Goal: Task Accomplishment & Management: Manage account settings

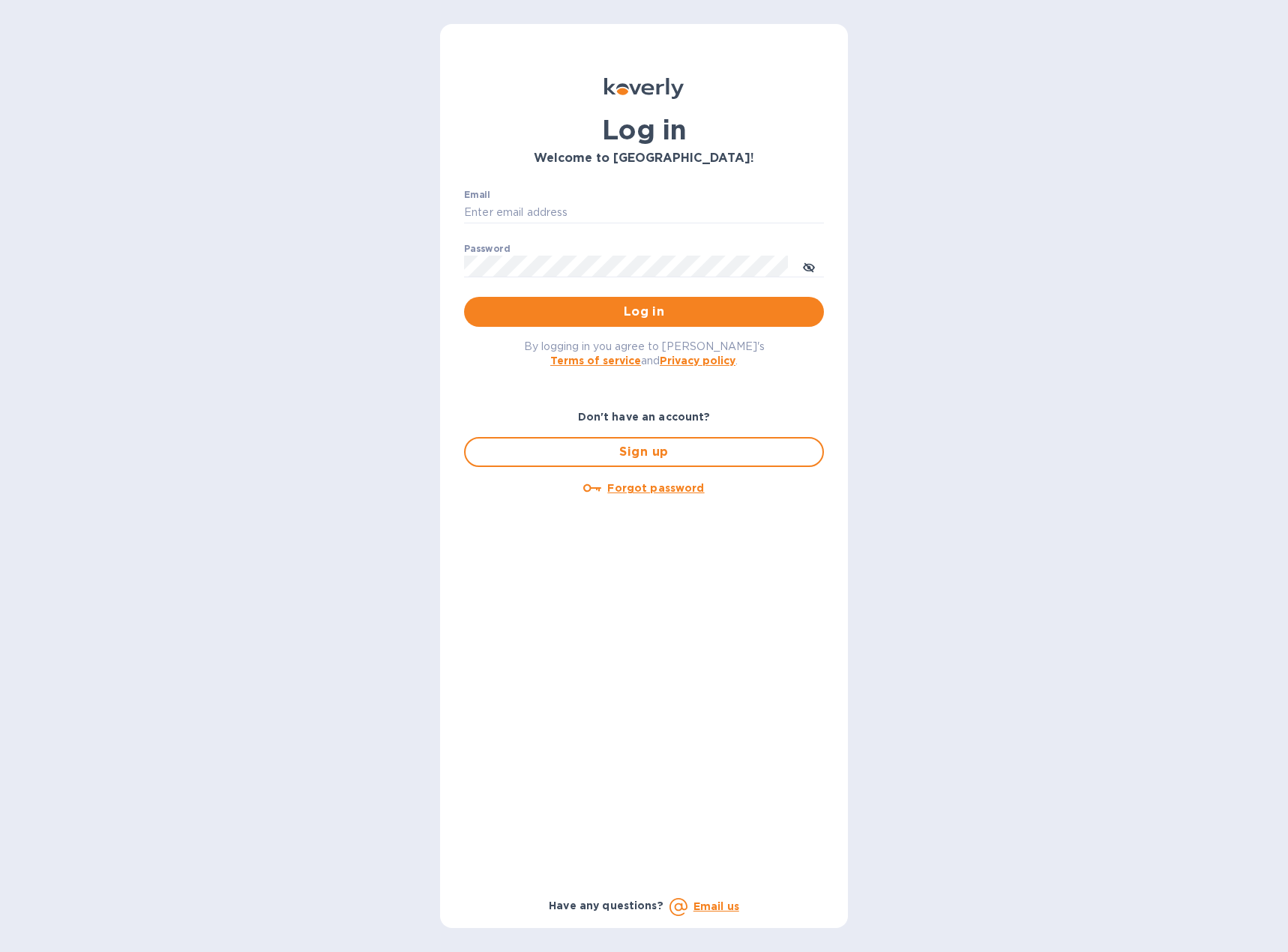
type input "[EMAIL_ADDRESS][DOMAIN_NAME]"
click at [596, 320] on span "Log in" at bounding box center [644, 312] width 336 height 18
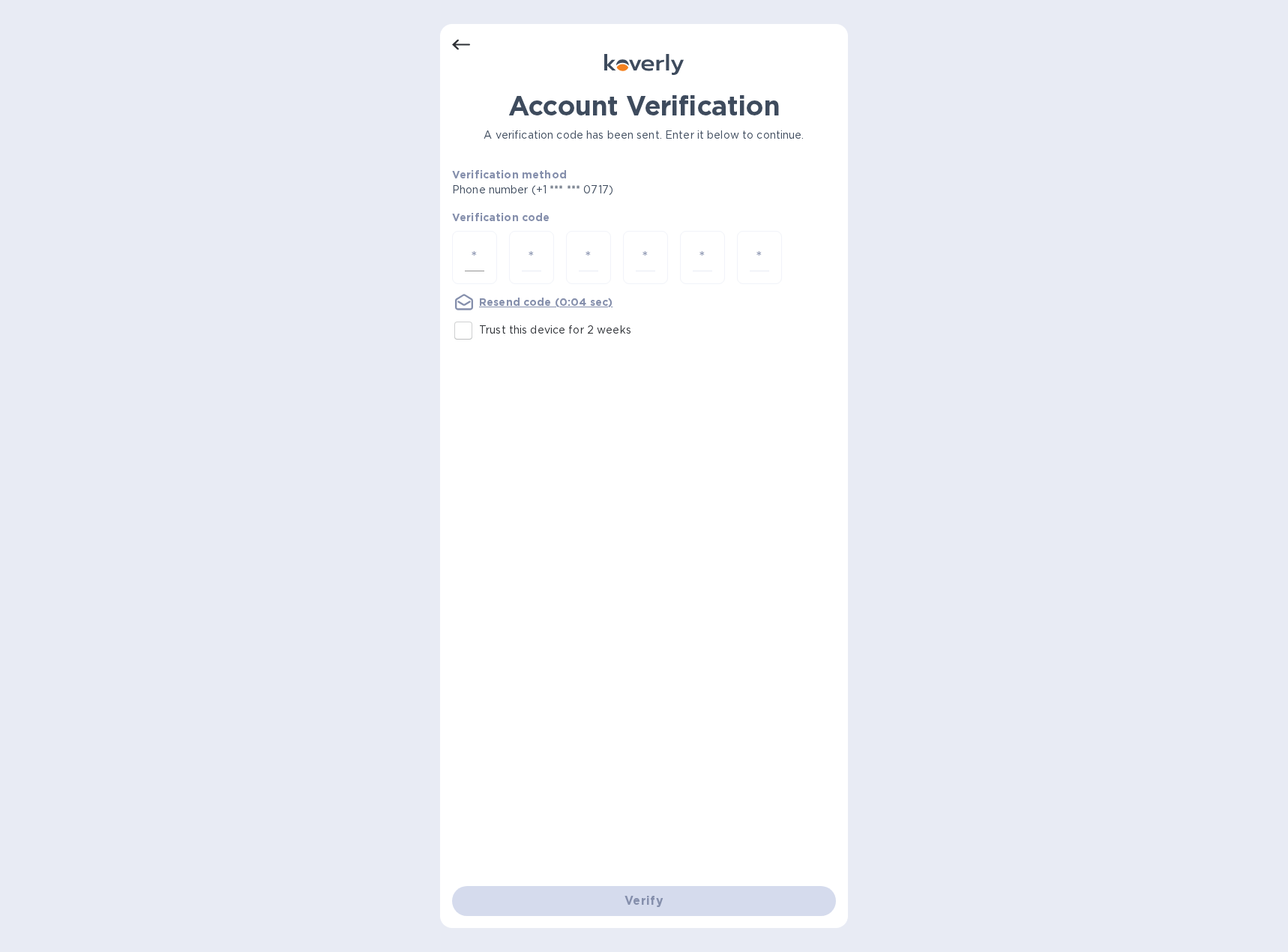
click at [488, 255] on div at bounding box center [474, 257] width 45 height 53
type input "7"
type input "4"
type input "3"
type input "9"
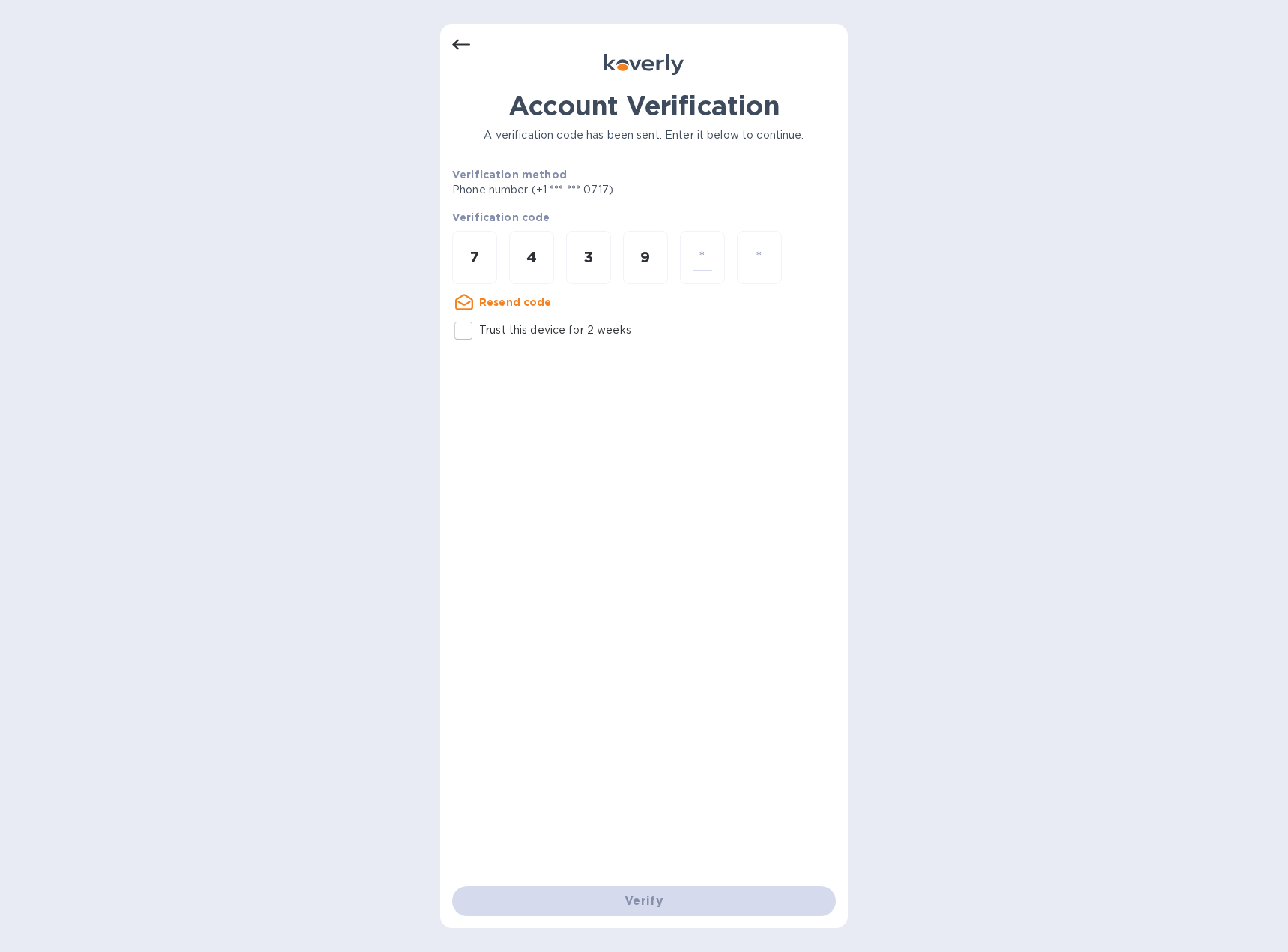
type input "4"
type input "5"
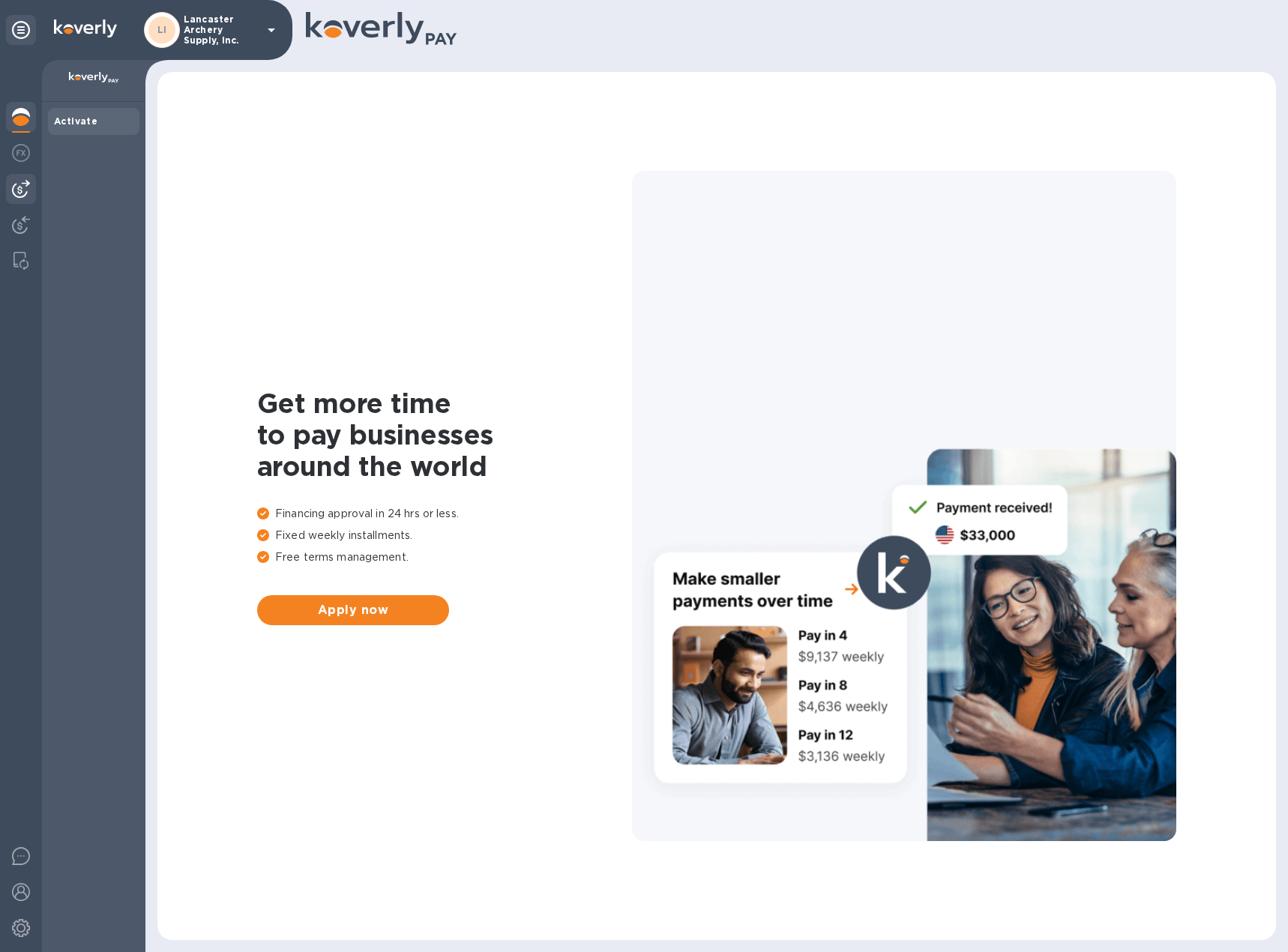
click at [18, 195] on img at bounding box center [21, 189] width 18 height 18
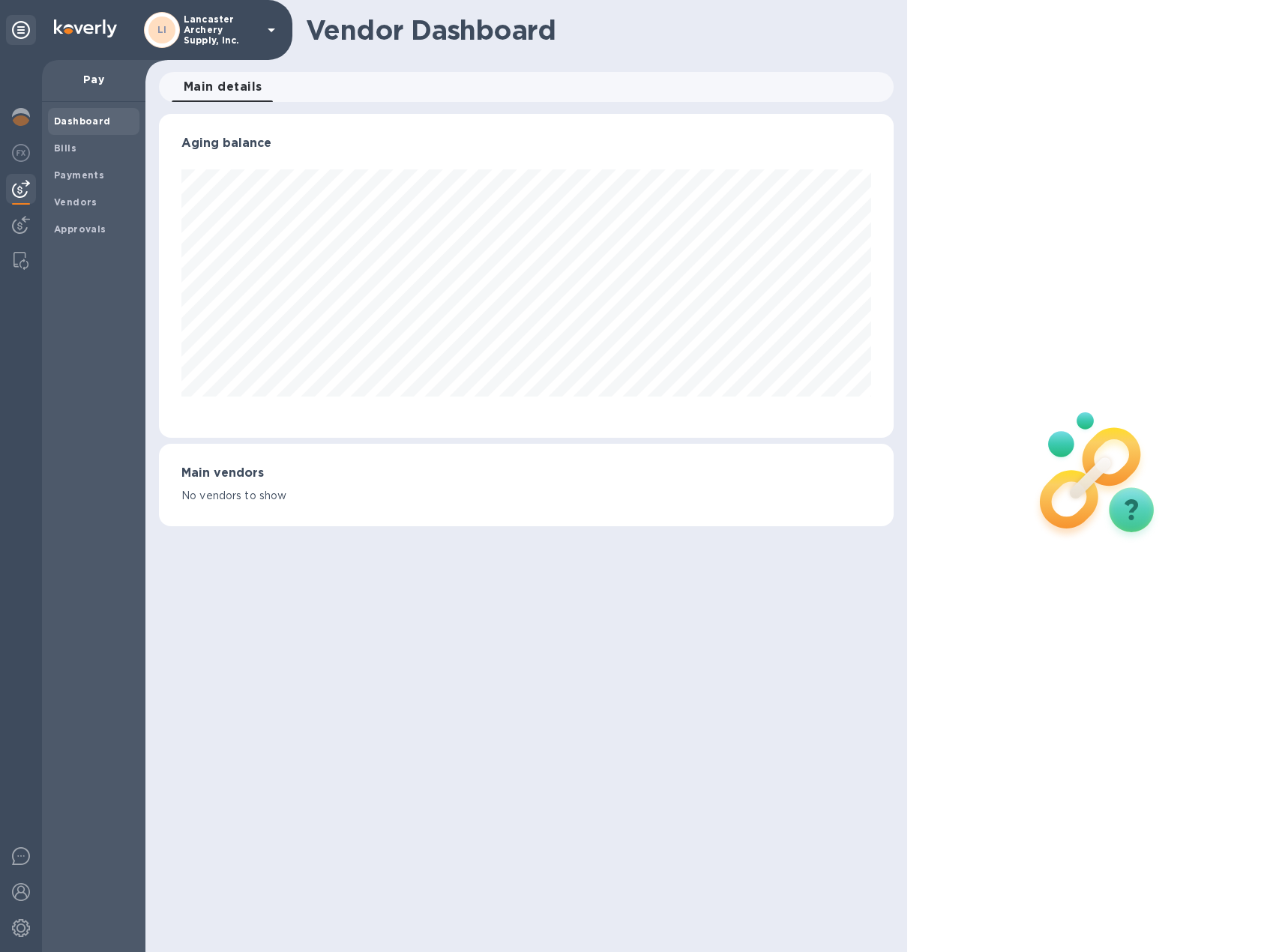
scroll to position [324, 735]
click at [68, 149] on b "Bills" at bounding box center [65, 148] width 23 height 11
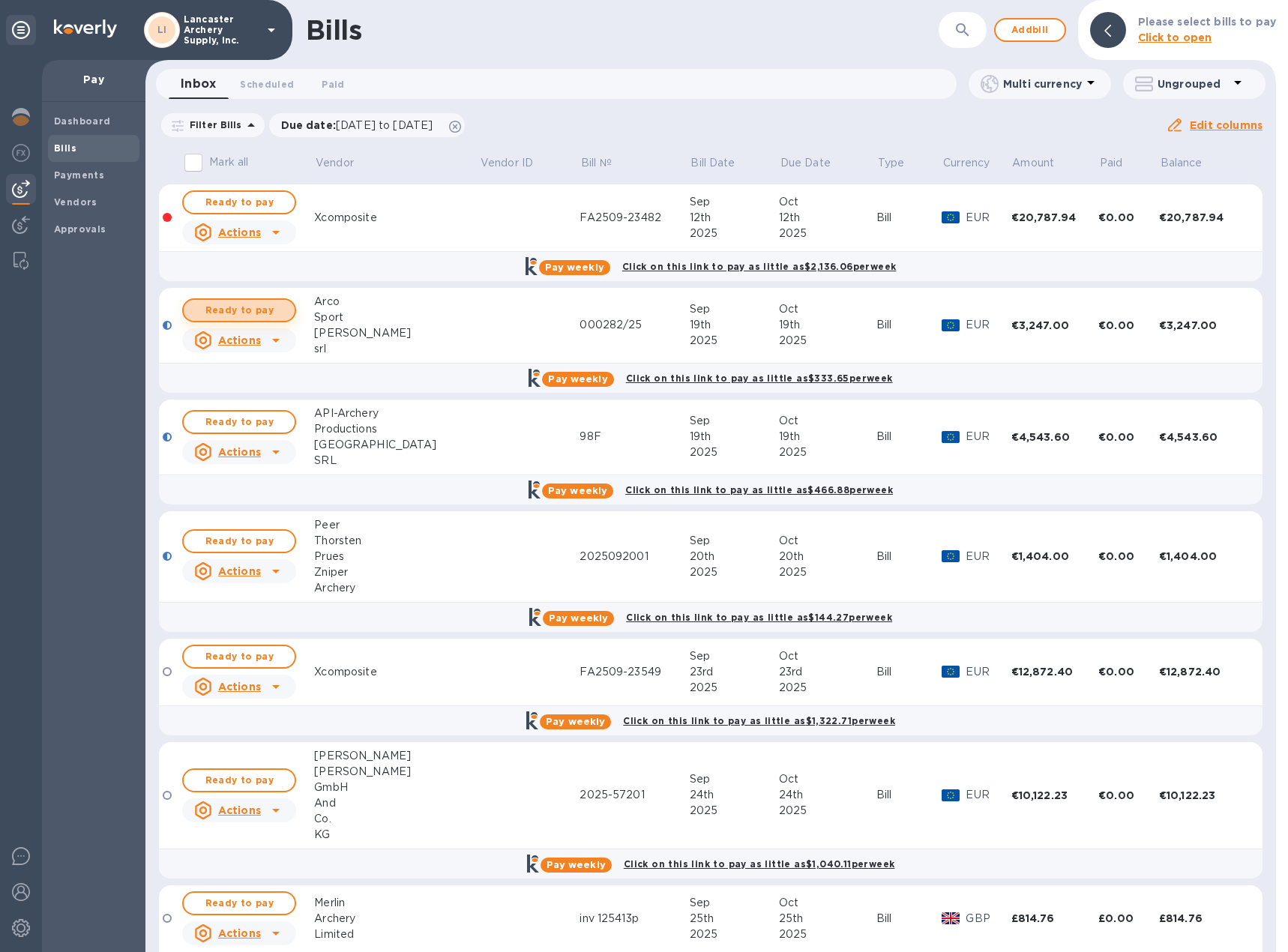
click at [249, 304] on span "Ready to pay" at bounding box center [239, 311] width 87 height 18
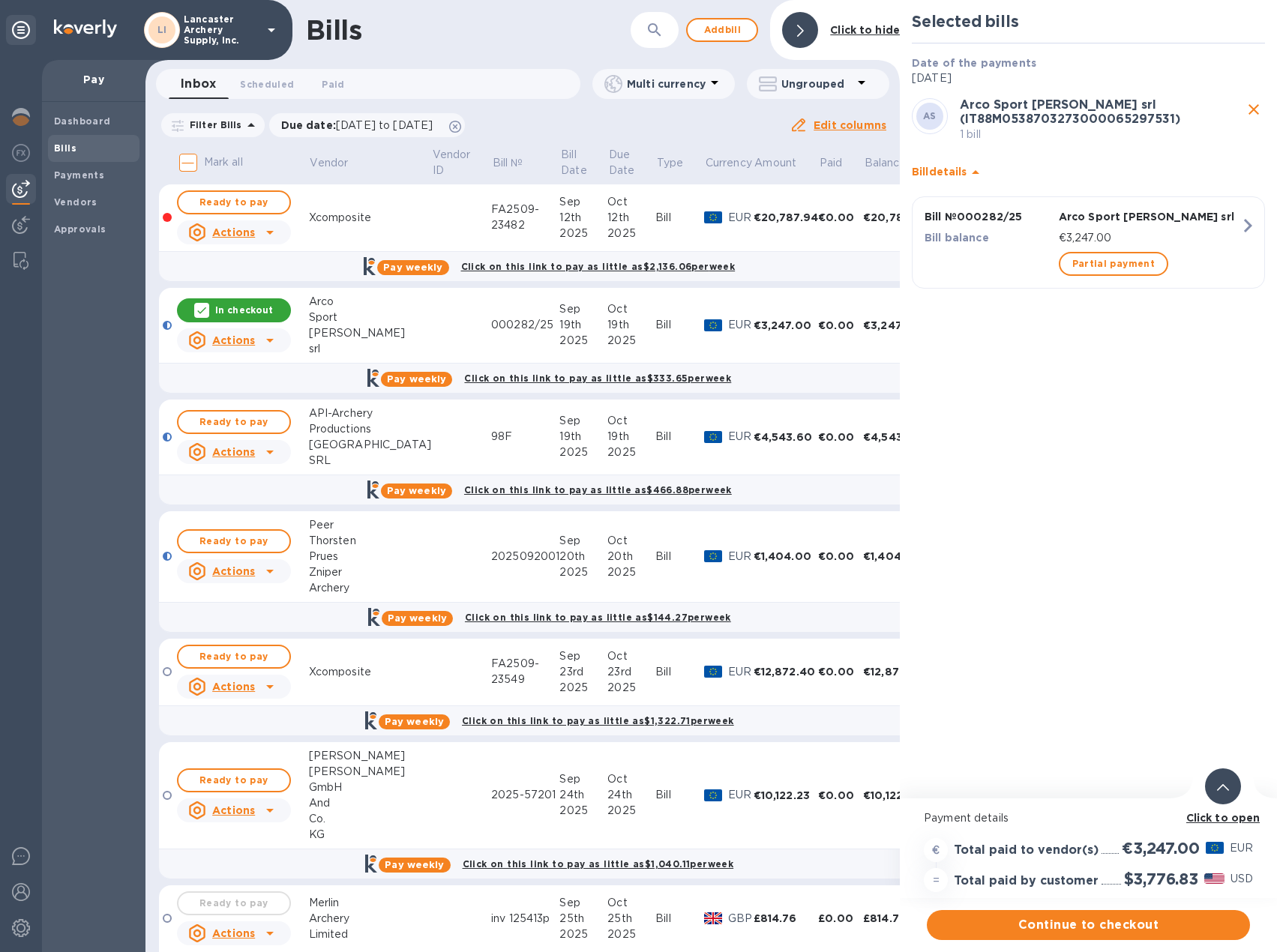
click at [1230, 780] on div at bounding box center [1223, 786] width 36 height 36
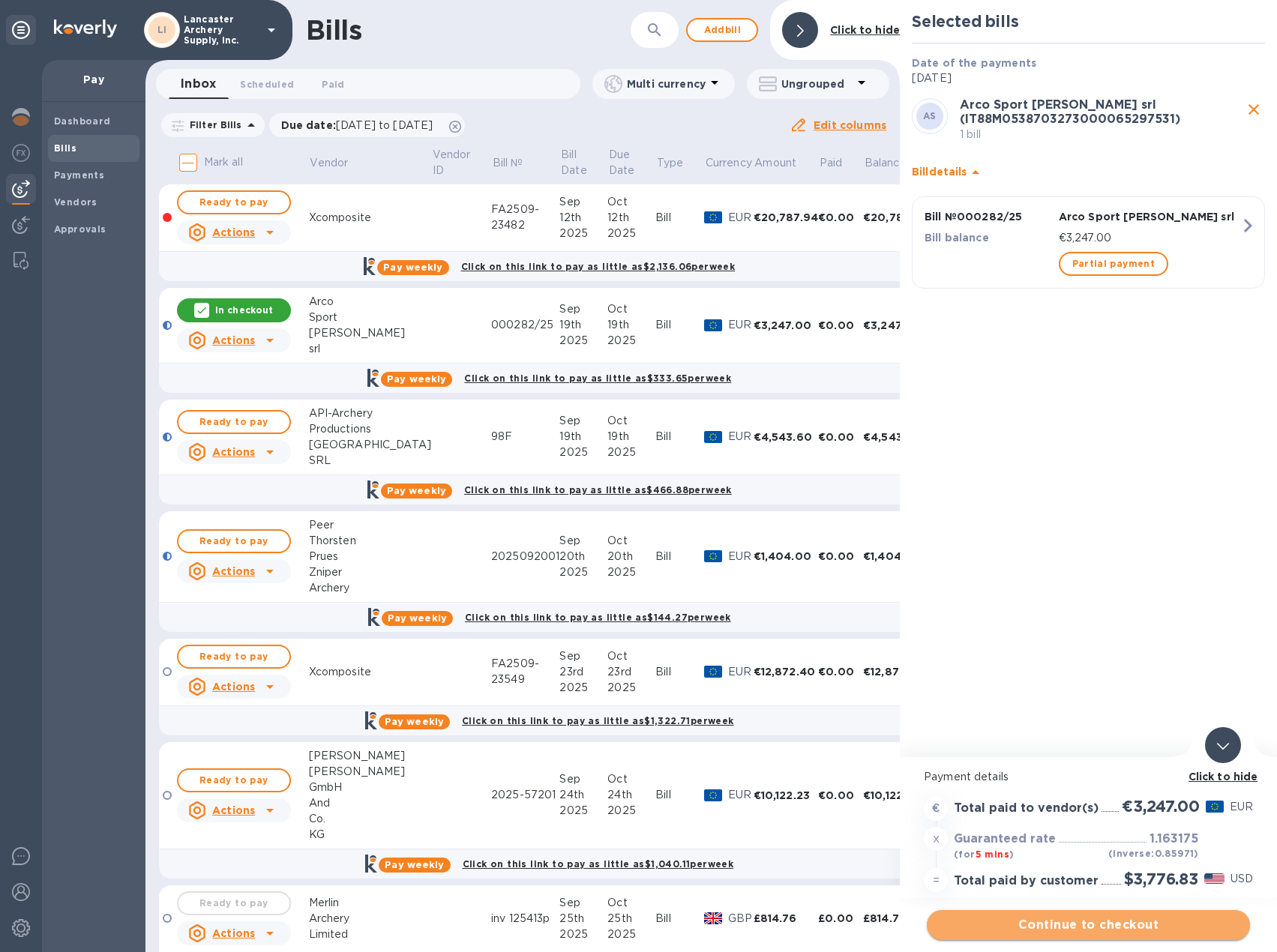
click at [1098, 928] on span "Continue to checkout" at bounding box center [1089, 925] width 299 height 18
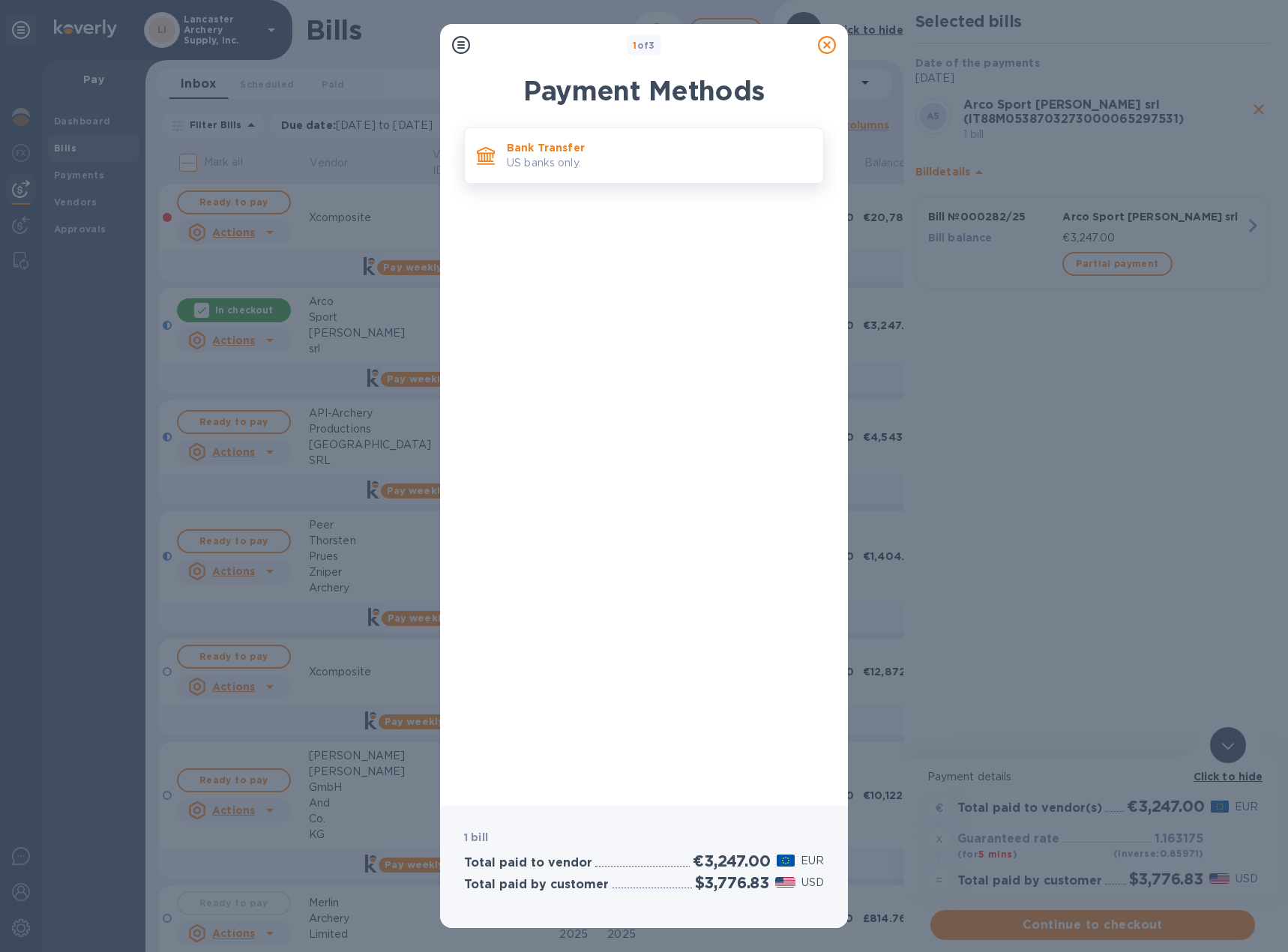
click at [576, 169] on p "US banks only." at bounding box center [659, 163] width 304 height 16
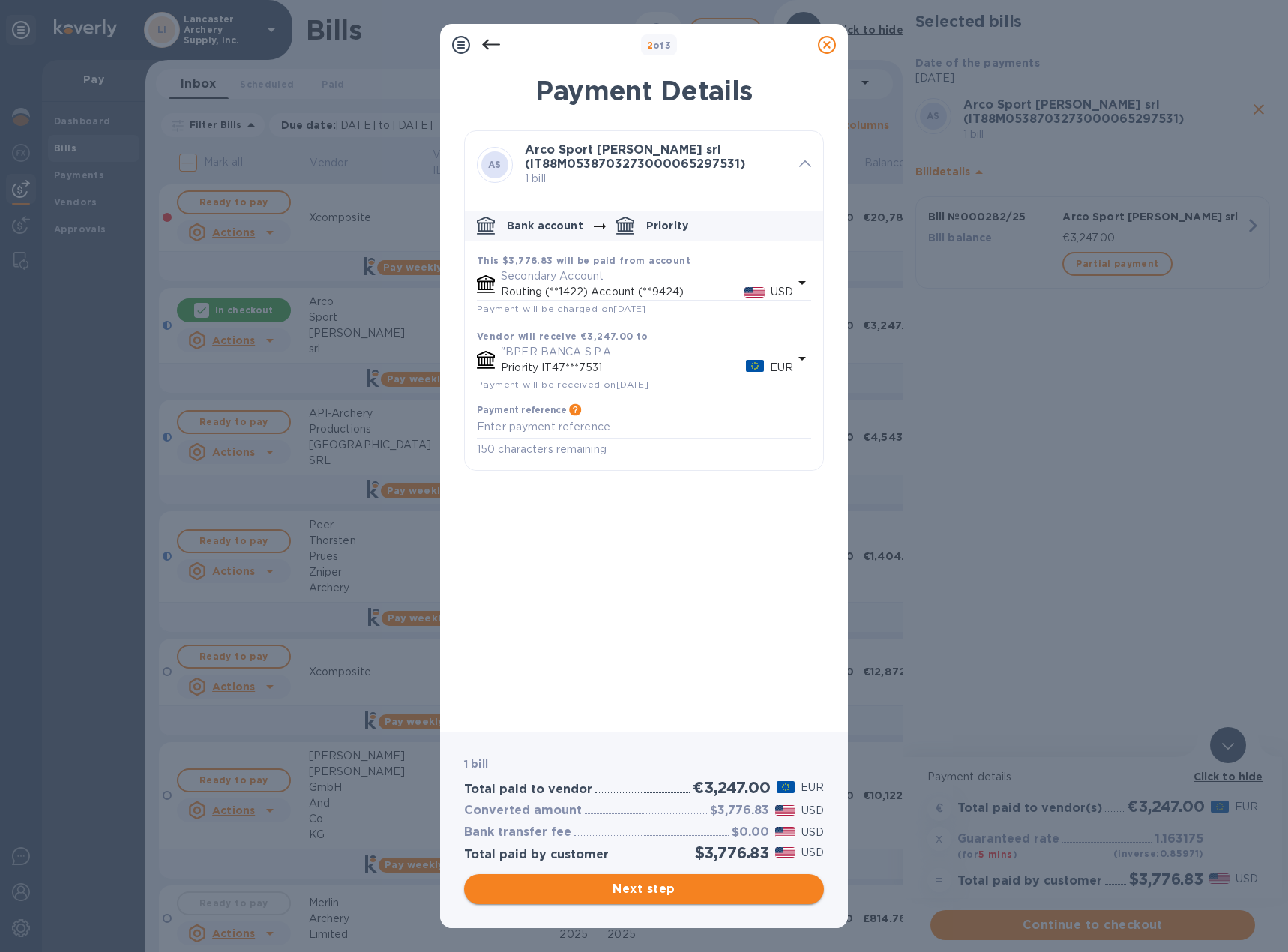
click at [670, 889] on span "Next step" at bounding box center [644, 889] width 336 height 18
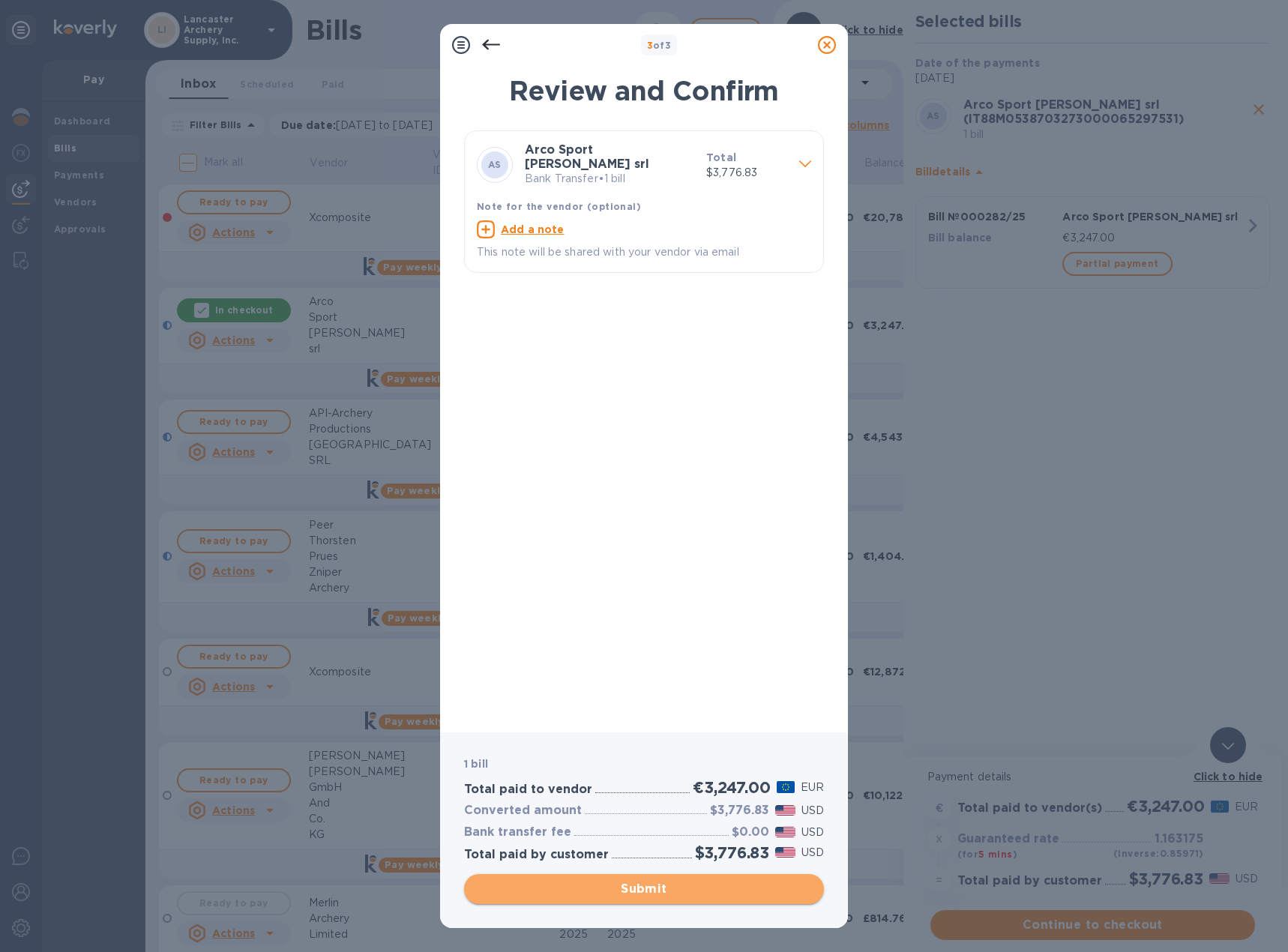
click at [670, 889] on span "Submit" at bounding box center [644, 889] width 336 height 18
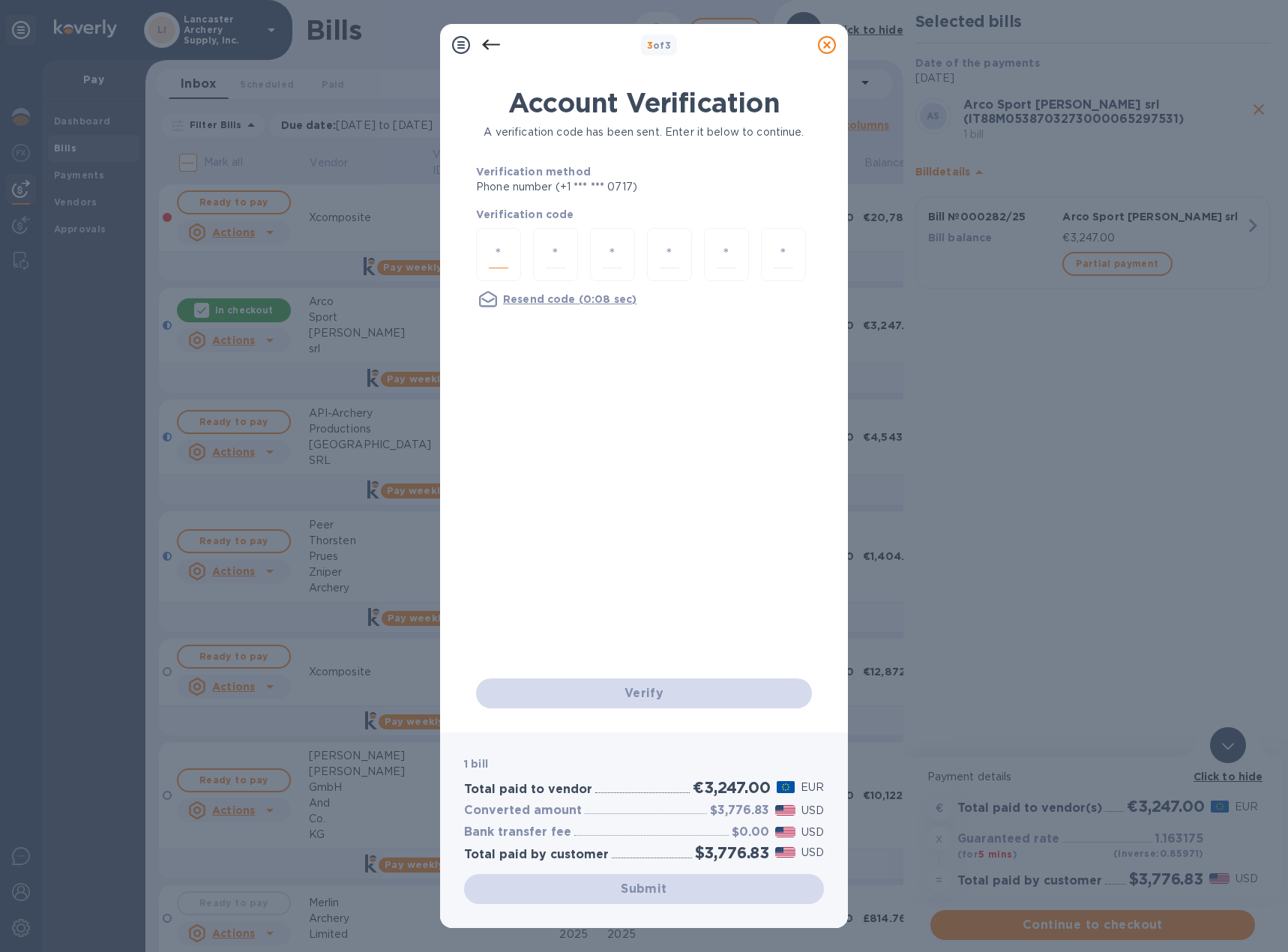
click at [493, 267] on input "number" at bounding box center [499, 254] width 20 height 28
type input "1"
type input "0"
type input "6"
type input "9"
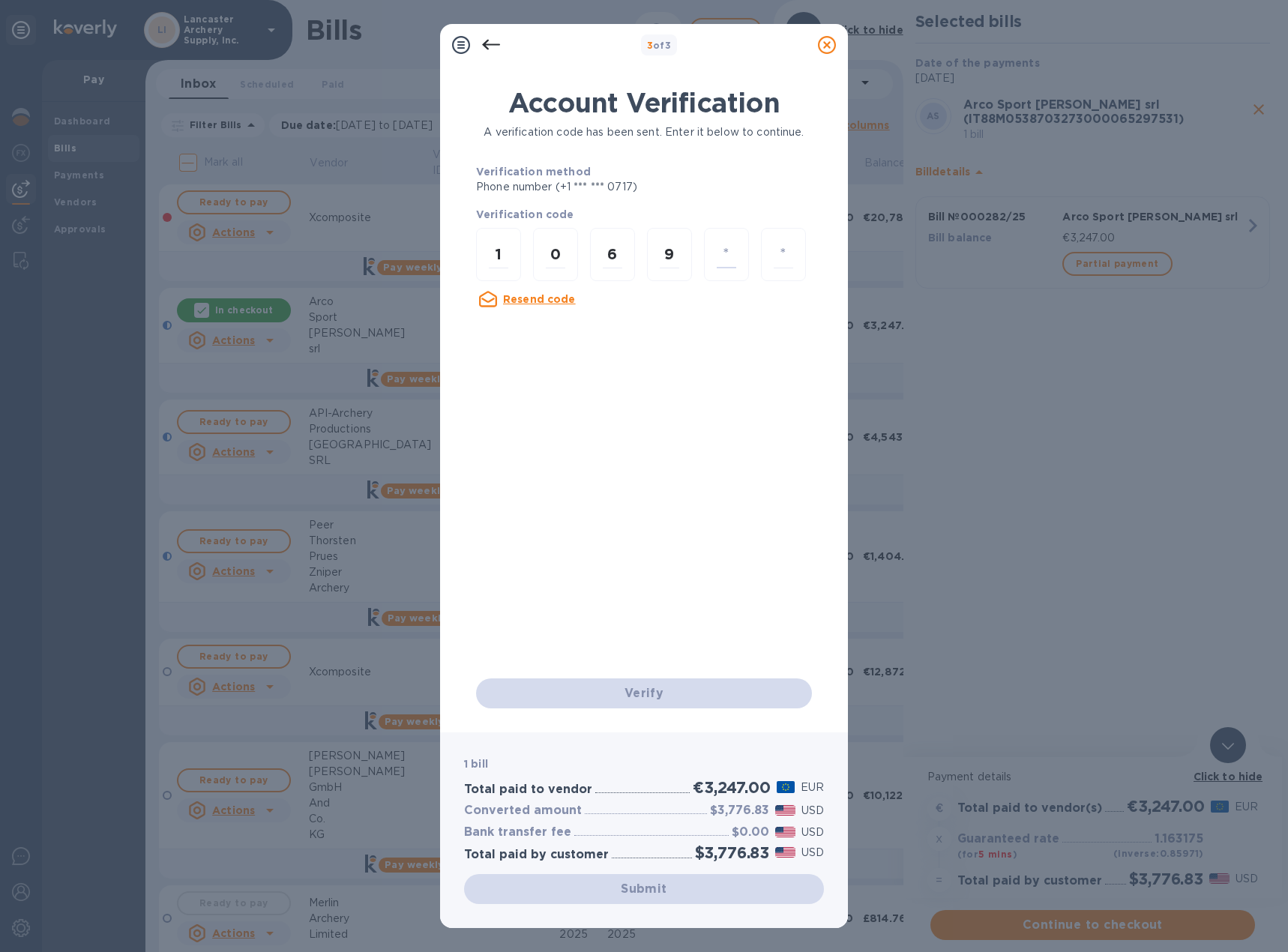
type input "0"
type input "6"
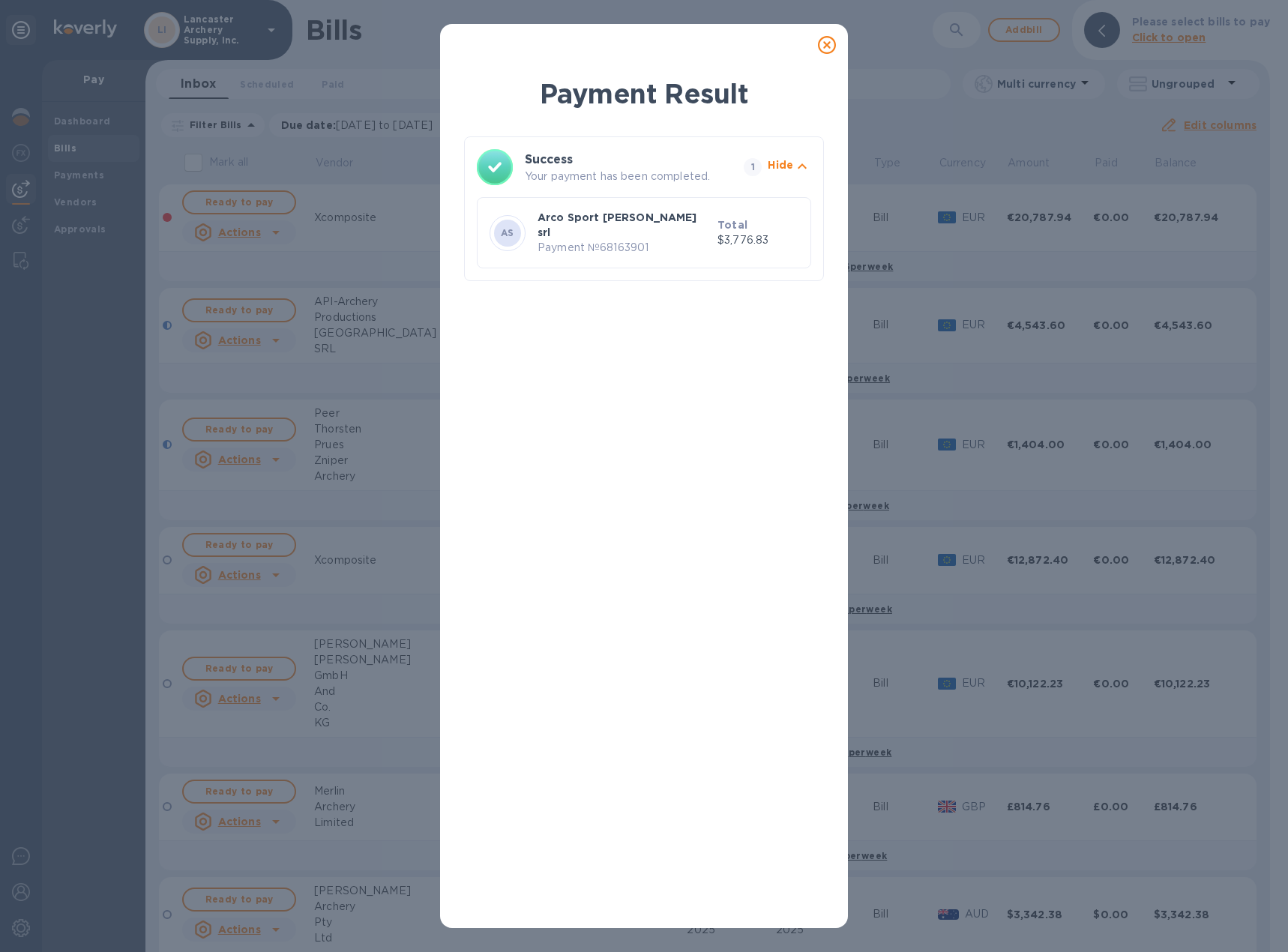
click at [823, 47] on icon at bounding box center [827, 45] width 18 height 18
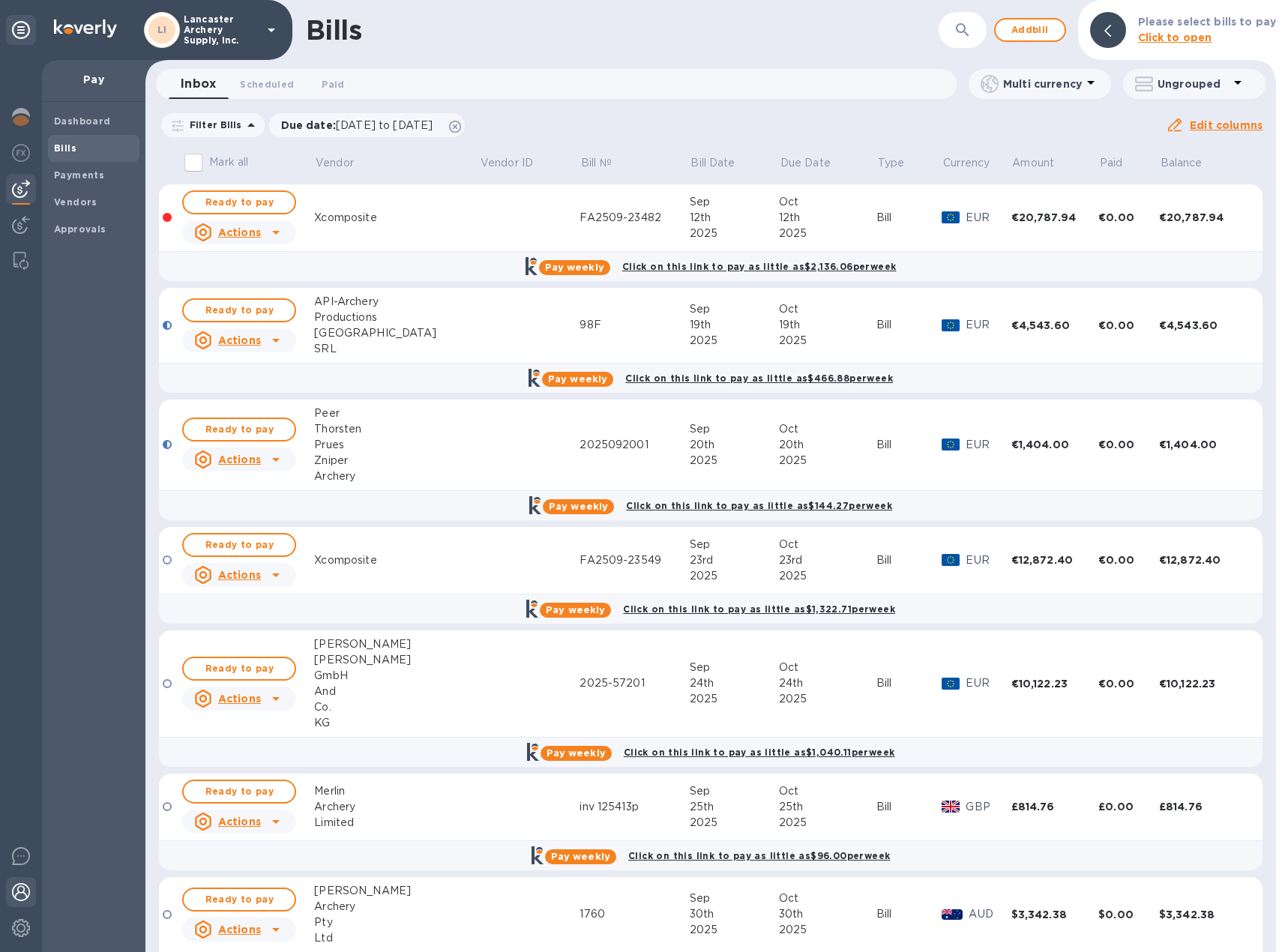
click at [25, 890] on img at bounding box center [21, 892] width 18 height 18
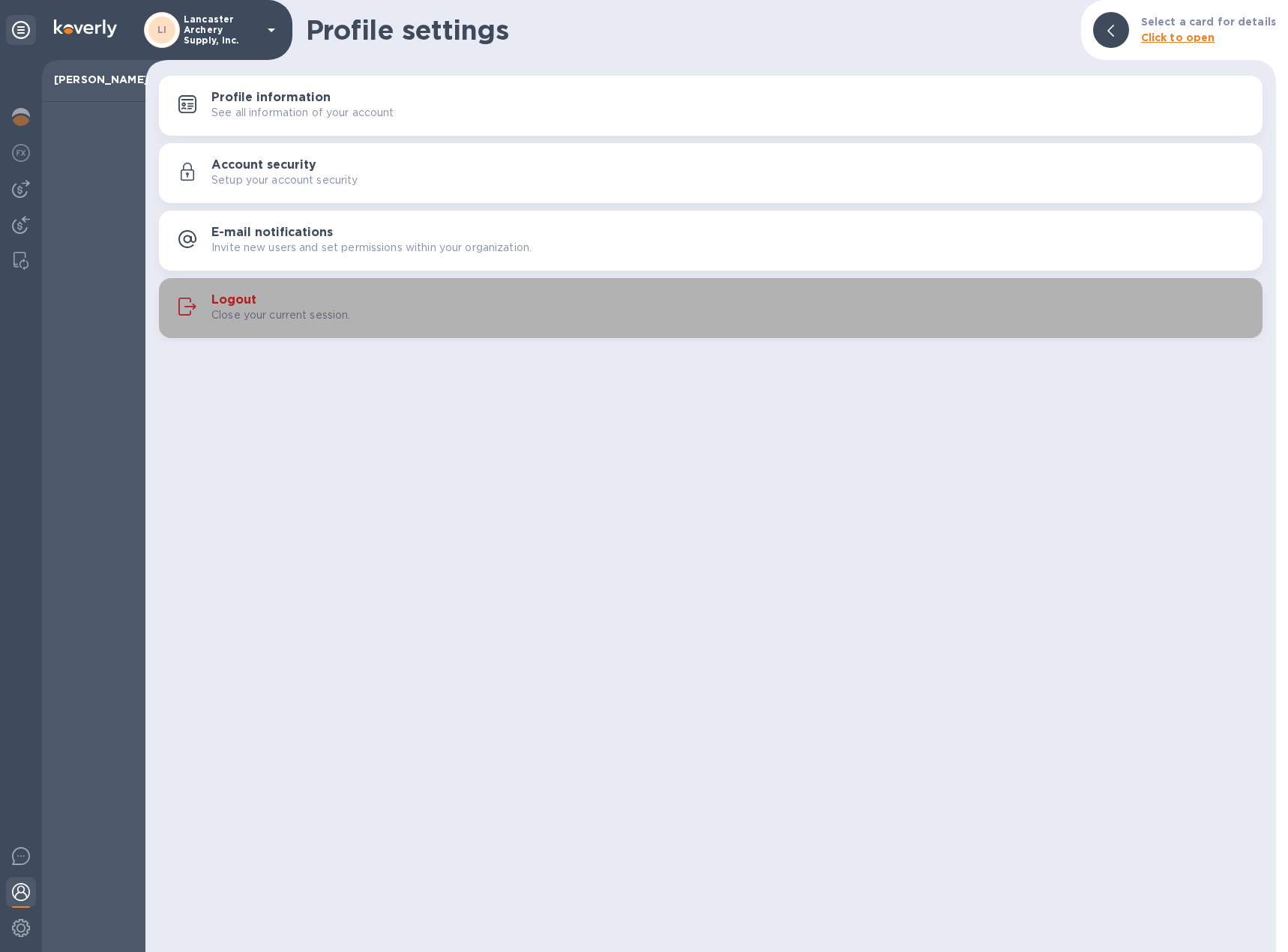
click at [225, 304] on h3 "Logout" at bounding box center [234, 300] width 45 height 14
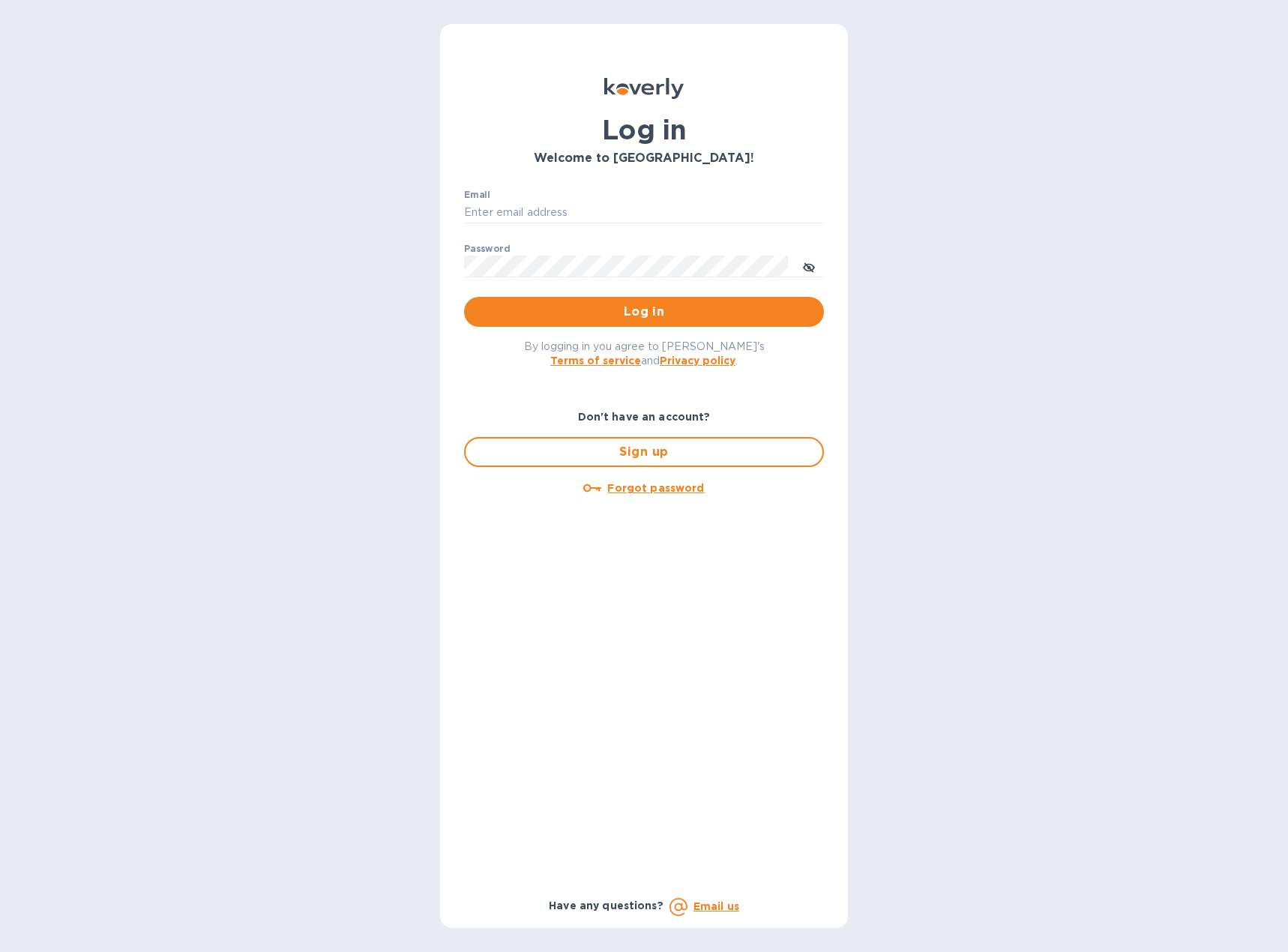
type input "[EMAIL_ADDRESS][DOMAIN_NAME]"
